Goal: Find specific page/section: Find specific page/section

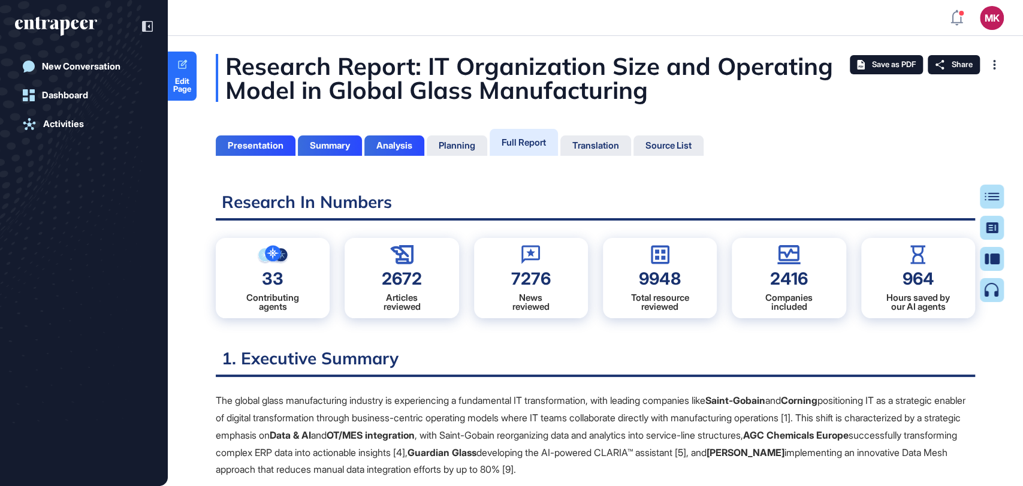
scroll to position [5, 0]
click at [584, 407] on p "The global glass manufacturing industry is experiencing a fundamental IT transf…" at bounding box center [595, 435] width 759 height 86
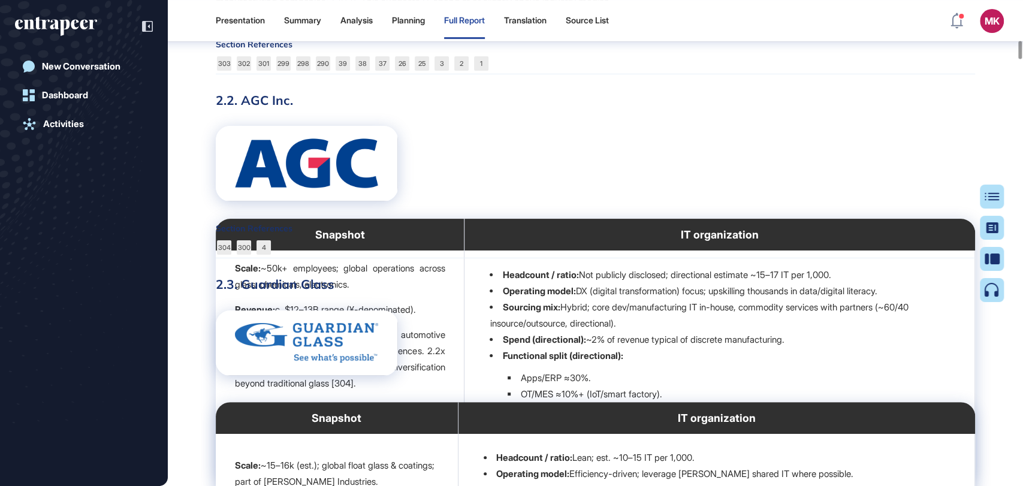
scroll to position [6326, 0]
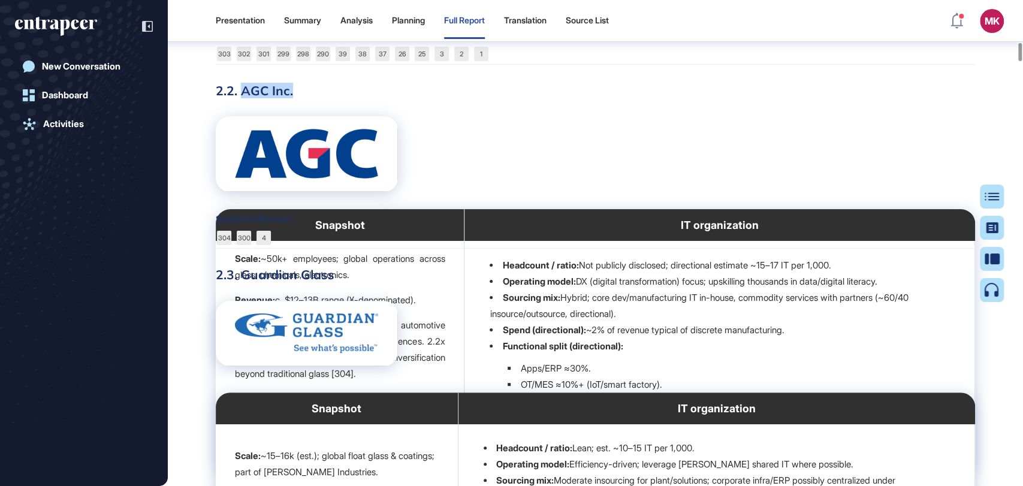
drag, startPoint x: 295, startPoint y: 174, endPoint x: 240, endPoint y: 174, distance: 55.1
click at [240, 98] on h3 "2.2. AGC Inc." at bounding box center [595, 91] width 759 height 16
copy h3 "AGC Inc."
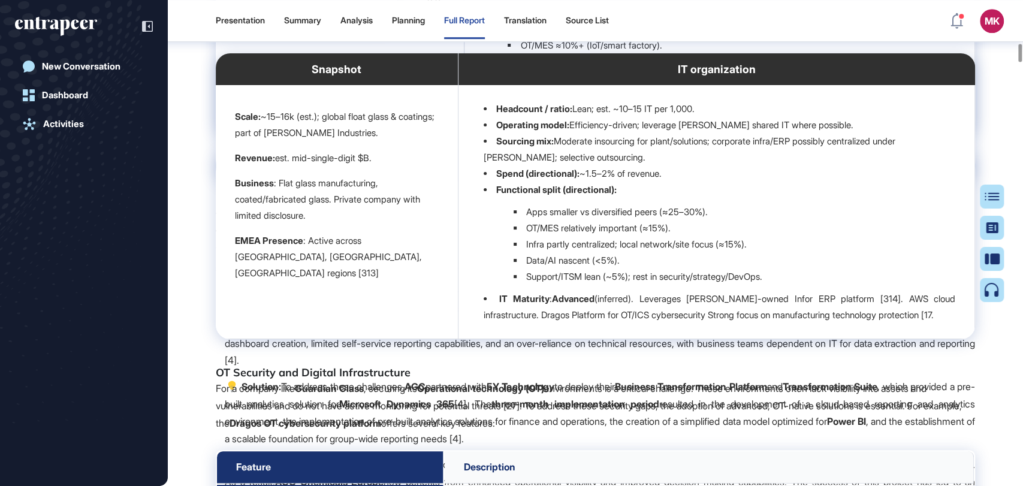
scroll to position [6459, 0]
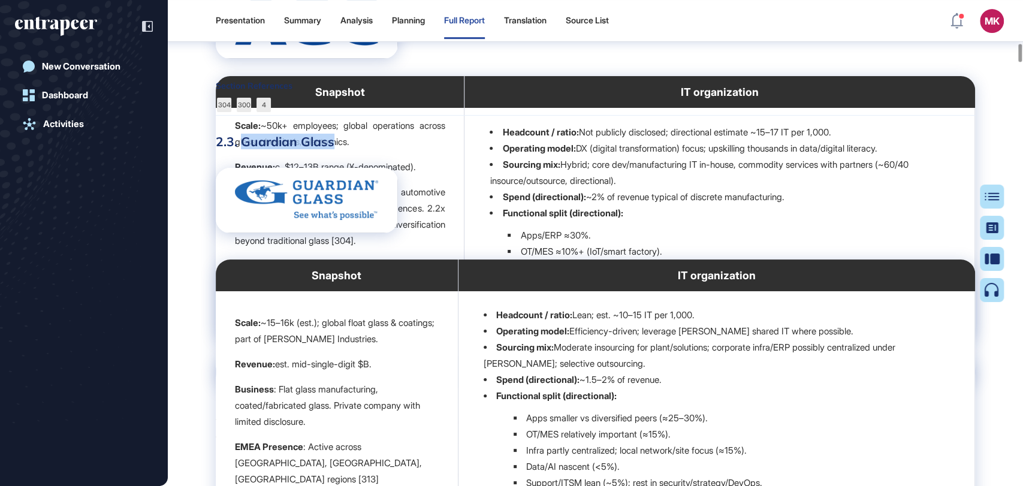
drag, startPoint x: 346, startPoint y: 230, endPoint x: 244, endPoint y: 231, distance: 101.9
click at [244, 149] on h3 "2.3. Guardian Glass" at bounding box center [595, 142] width 759 height 16
copy h3 "Guardian Glass"
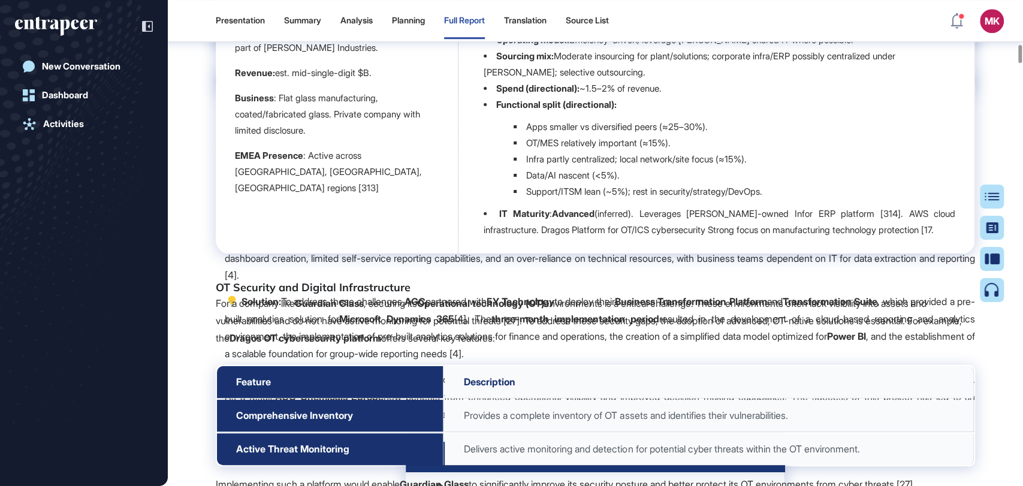
scroll to position [6592, 0]
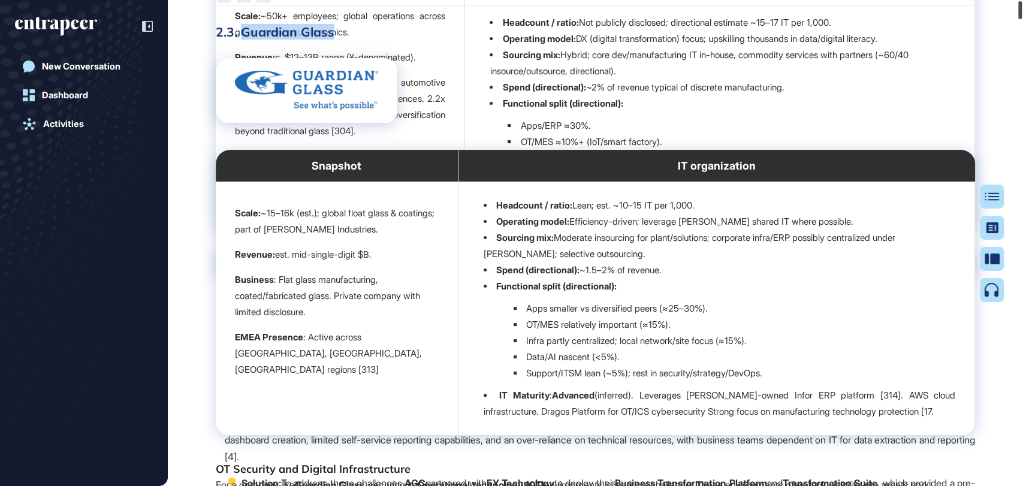
drag, startPoint x: 1031, startPoint y: 10, endPoint x: 854, endPoint y: 76, distance: 188.5
click at [1022, 0] on html "MK Admin Dashboard Dashboard Profile My Content Request More Data New Conversat…" at bounding box center [511, 291] width 1023 height 582
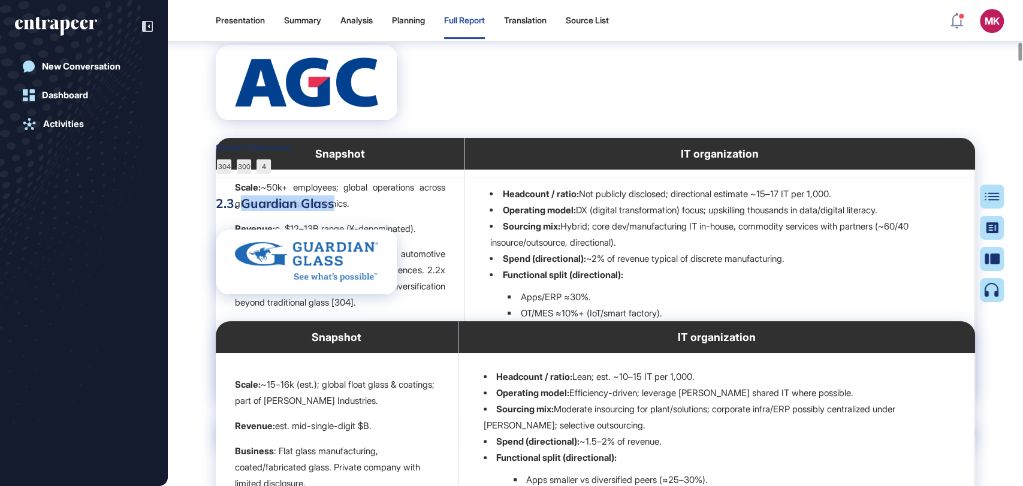
scroll to position [6265, 0]
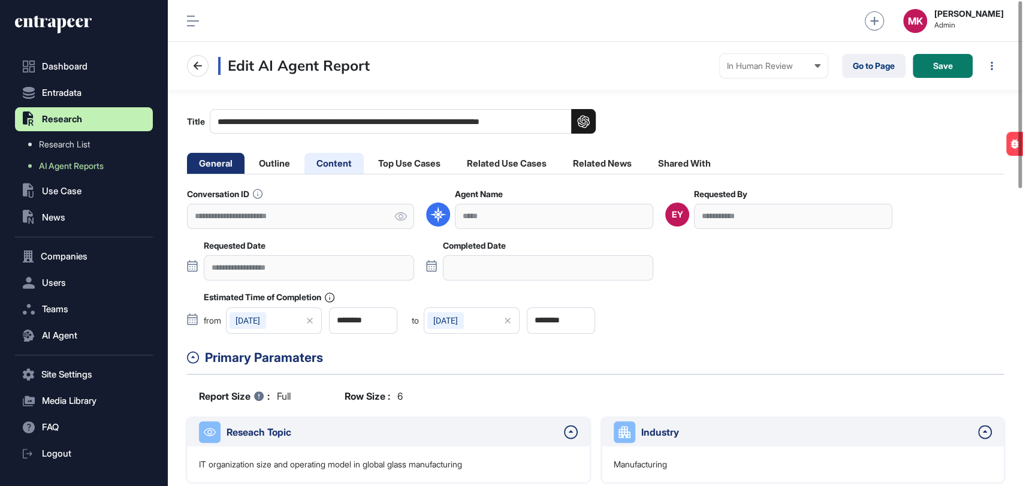
click at [337, 168] on li "Content" at bounding box center [333, 163] width 59 height 21
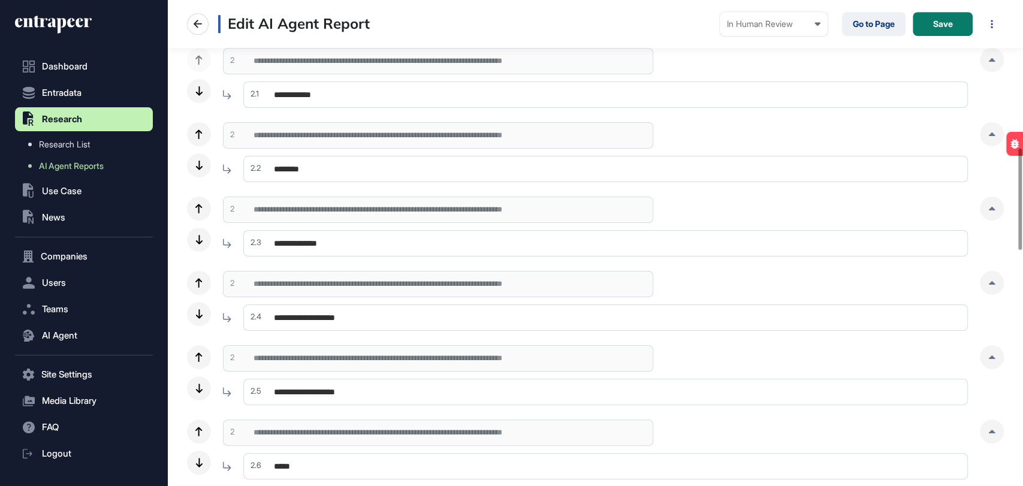
scroll to position [532, 0]
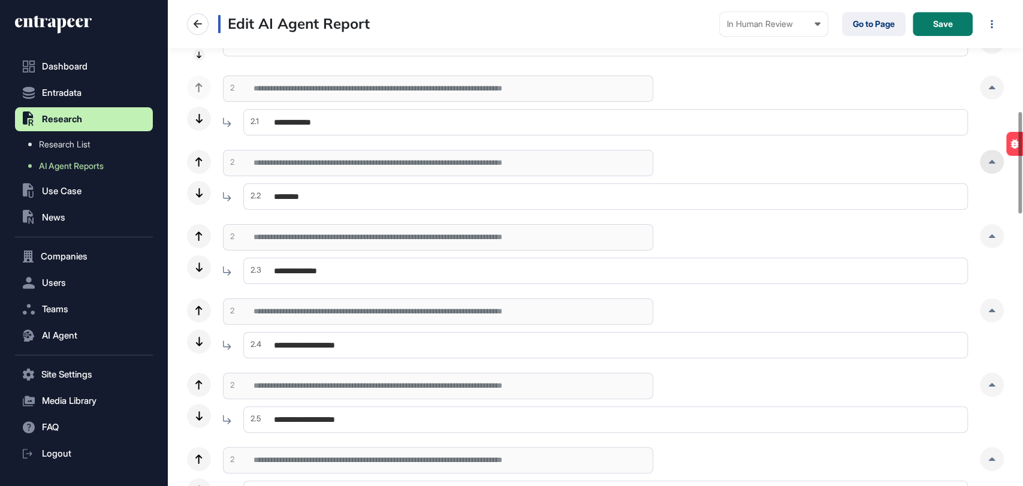
click at [992, 164] on div at bounding box center [992, 162] width 24 height 24
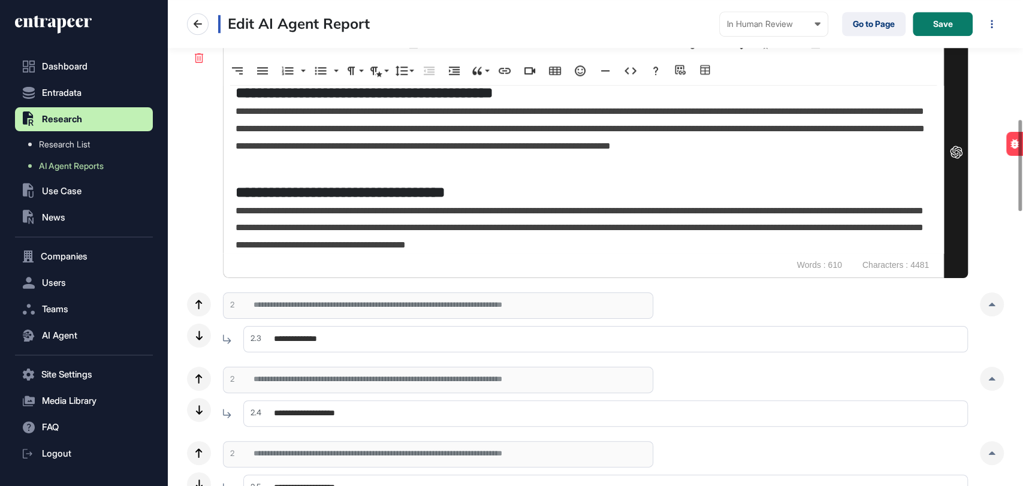
scroll to position [724, 0]
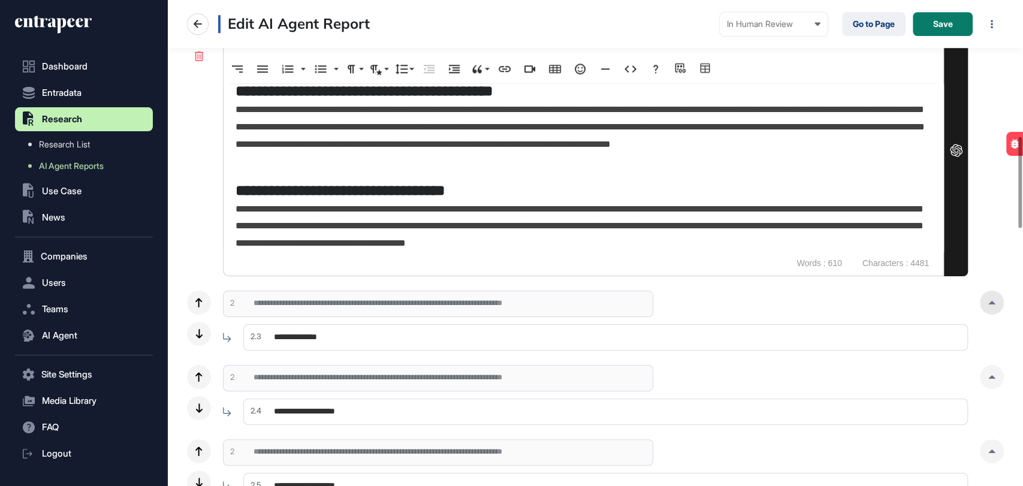
click at [997, 307] on div at bounding box center [992, 303] width 24 height 24
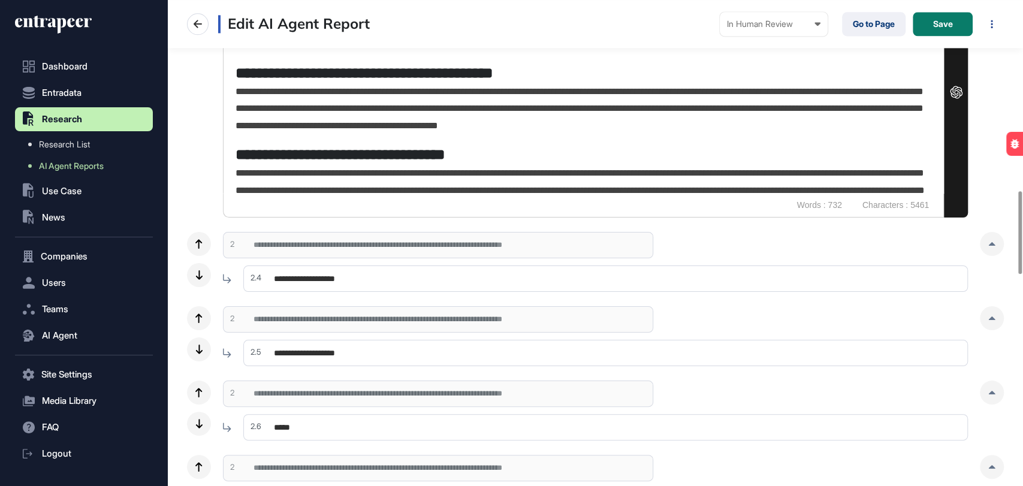
scroll to position [1324, 0]
